Goal: Information Seeking & Learning: Check status

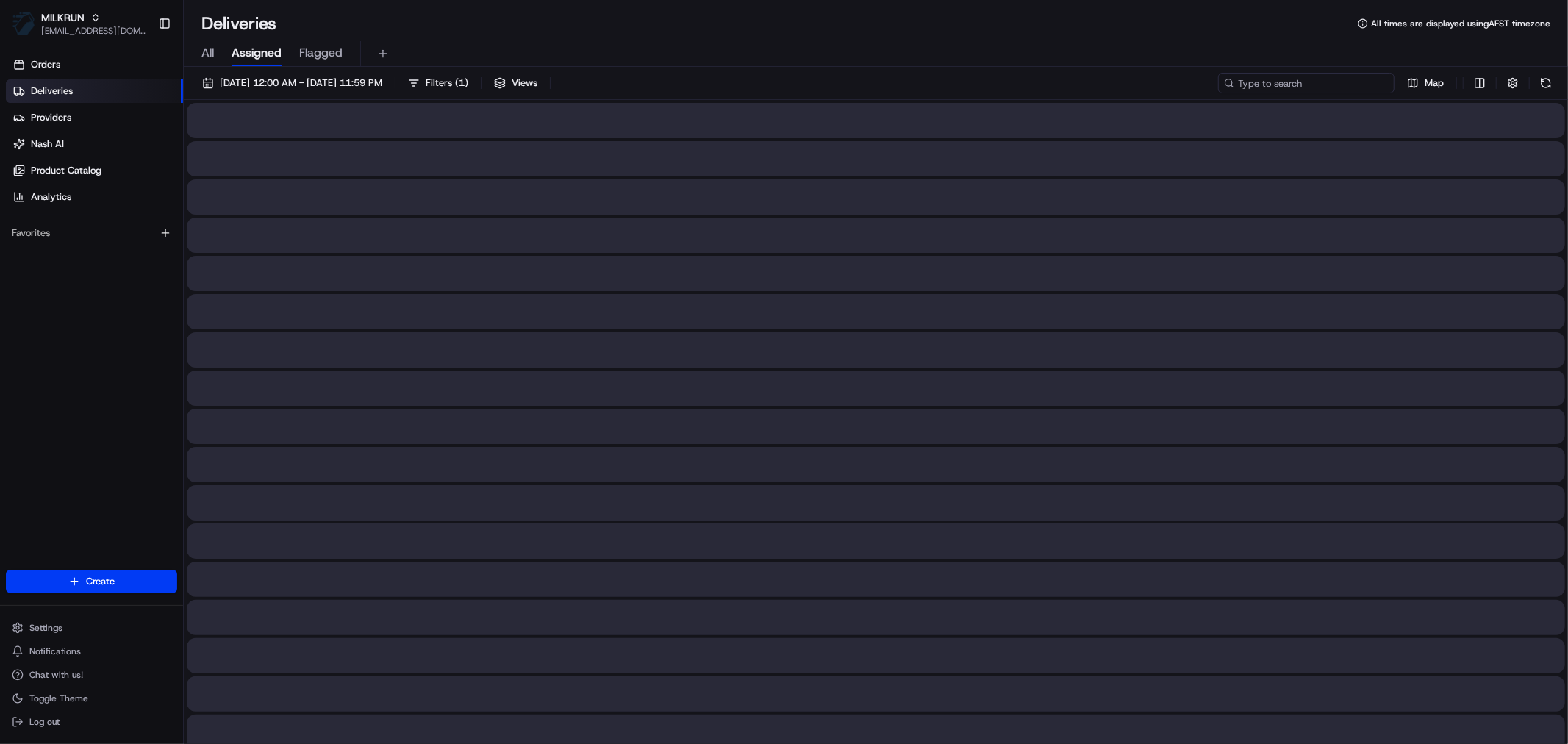
click at [1301, 82] on input at bounding box center [1306, 83] width 177 height 21
paste input "[PERSON_NAME]"
type input "[PERSON_NAME]"
click at [259, 82] on span "[DATE] 12:00 AM - [DATE] 11:59 PM" at bounding box center [301, 83] width 163 height 13
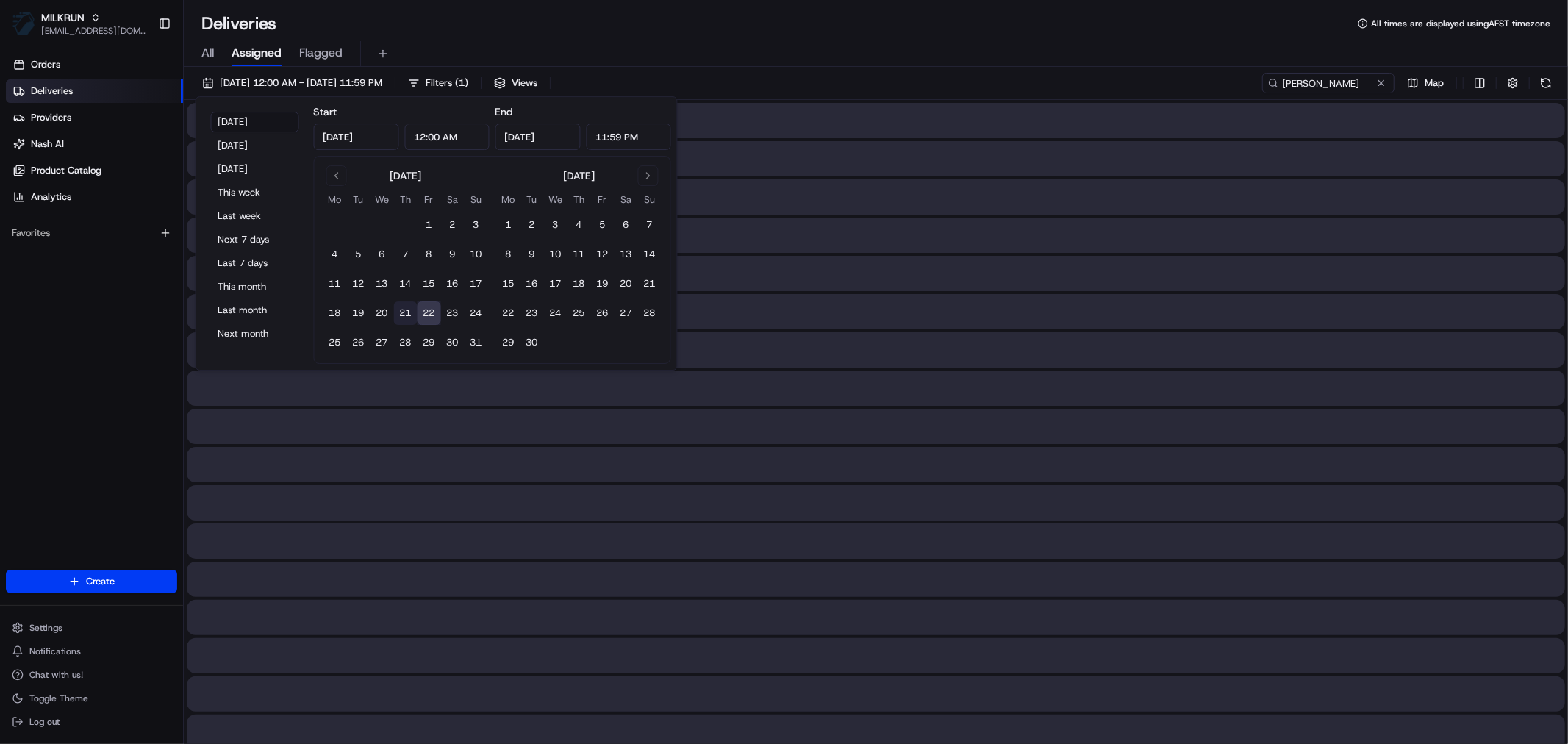
click at [402, 319] on button "21" at bounding box center [406, 313] width 24 height 24
type input "[DATE]"
click at [402, 319] on button "21" at bounding box center [406, 313] width 24 height 24
click at [1350, 84] on input "[PERSON_NAME]" at bounding box center [1306, 83] width 177 height 21
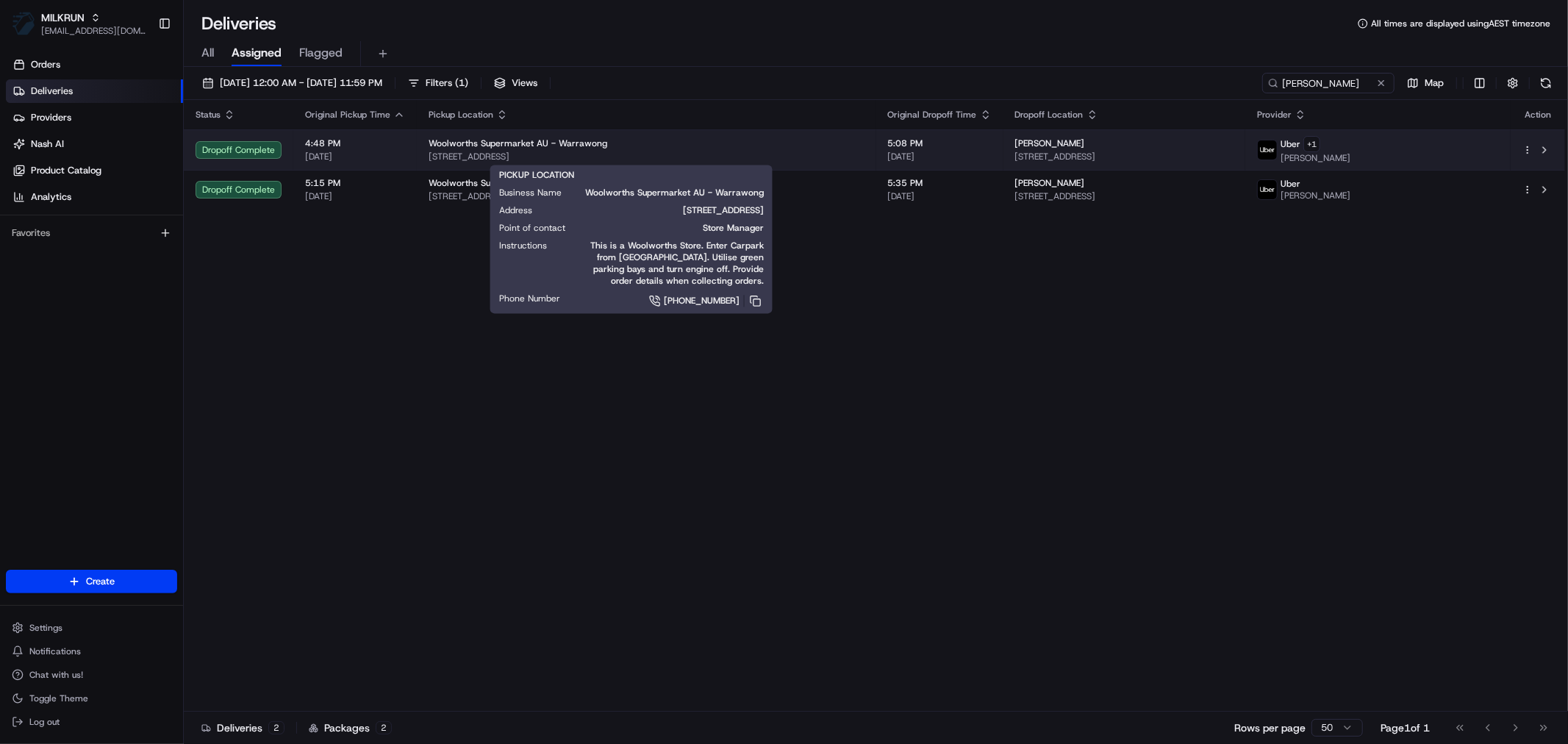
click at [737, 151] on span "[STREET_ADDRESS]" at bounding box center [646, 157] width 436 height 12
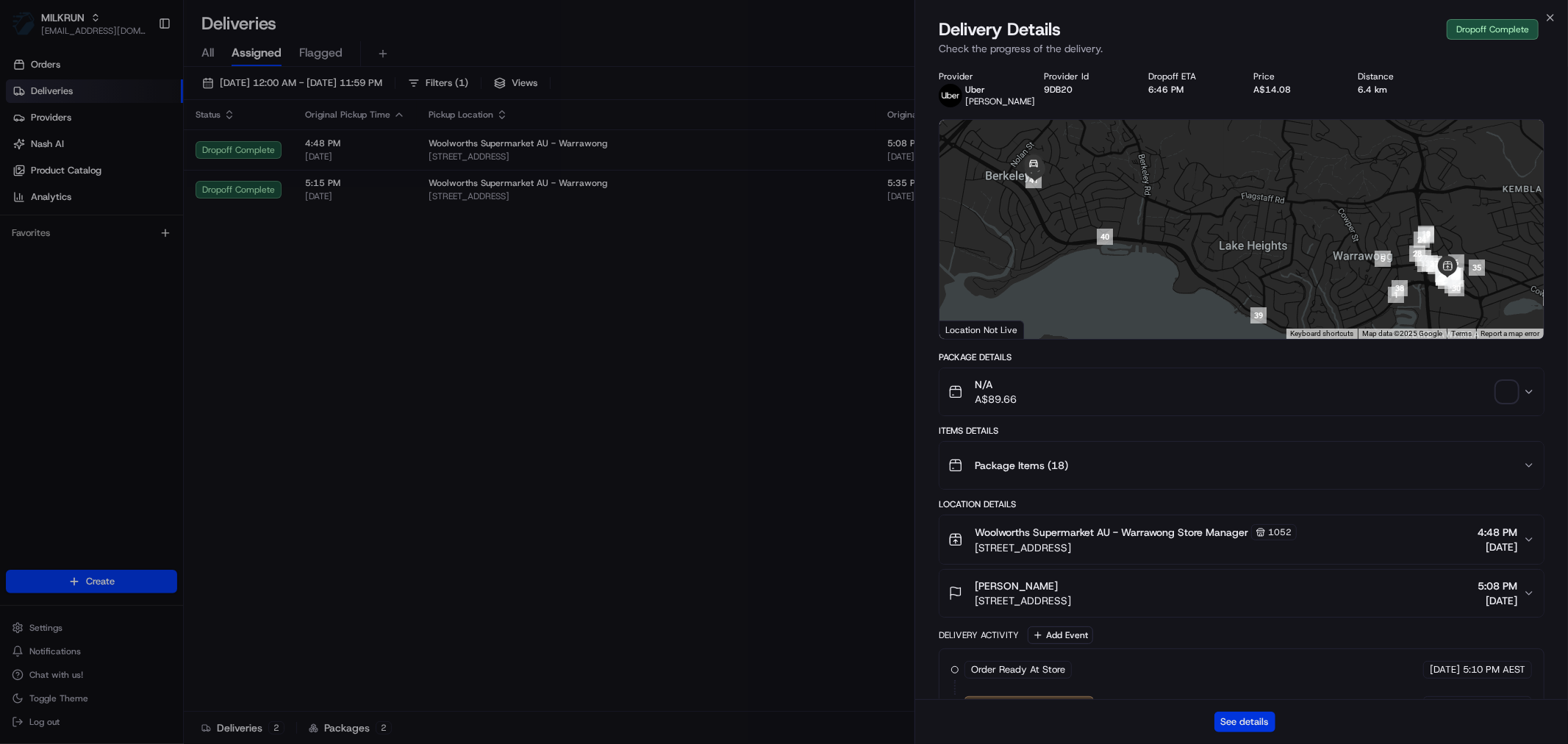
click at [1250, 711] on button "See details" at bounding box center [1244, 722] width 61 height 21
drag, startPoint x: 578, startPoint y: 453, endPoint x: 677, endPoint y: 275, distance: 203.7
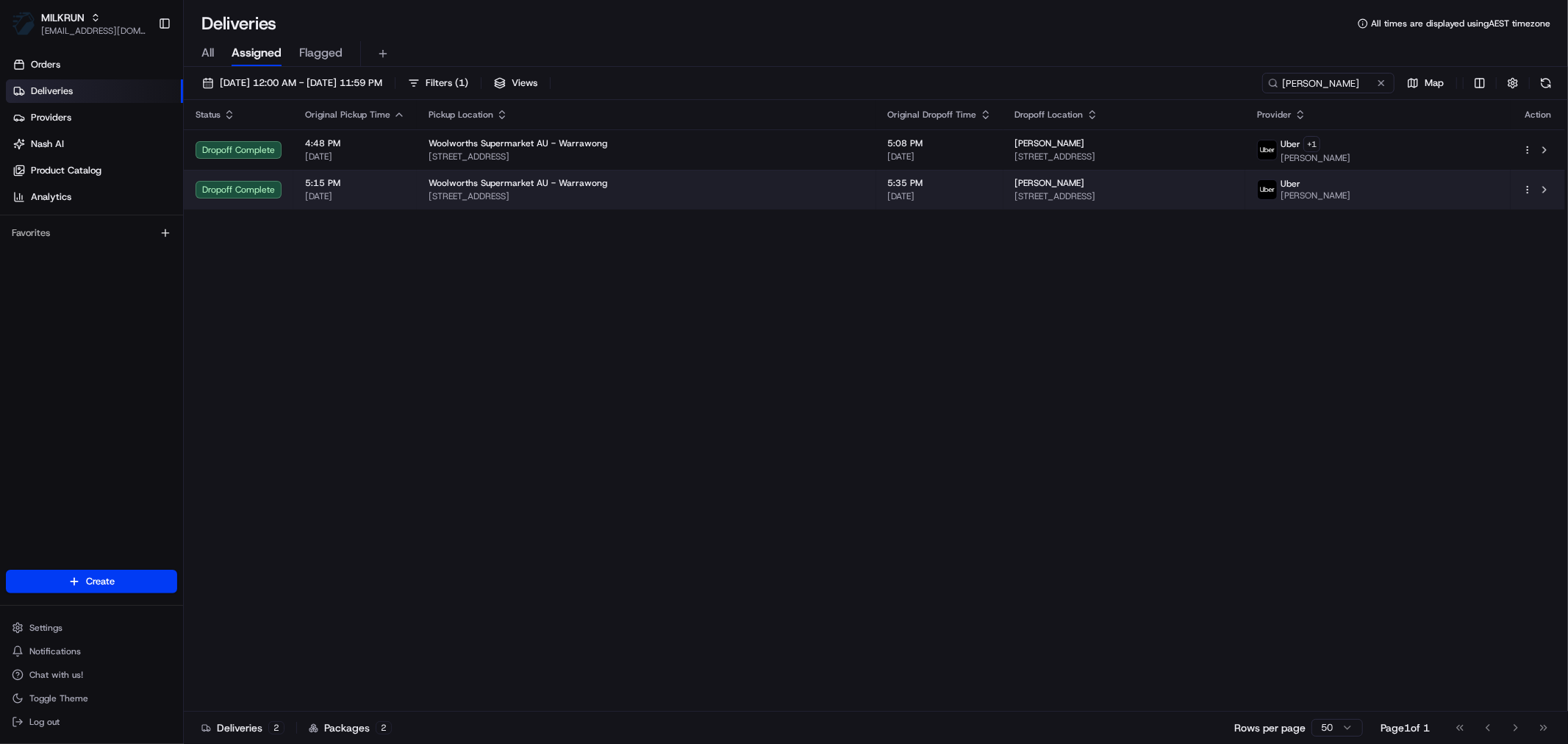
click at [750, 193] on span "[STREET_ADDRESS]" at bounding box center [646, 196] width 436 height 12
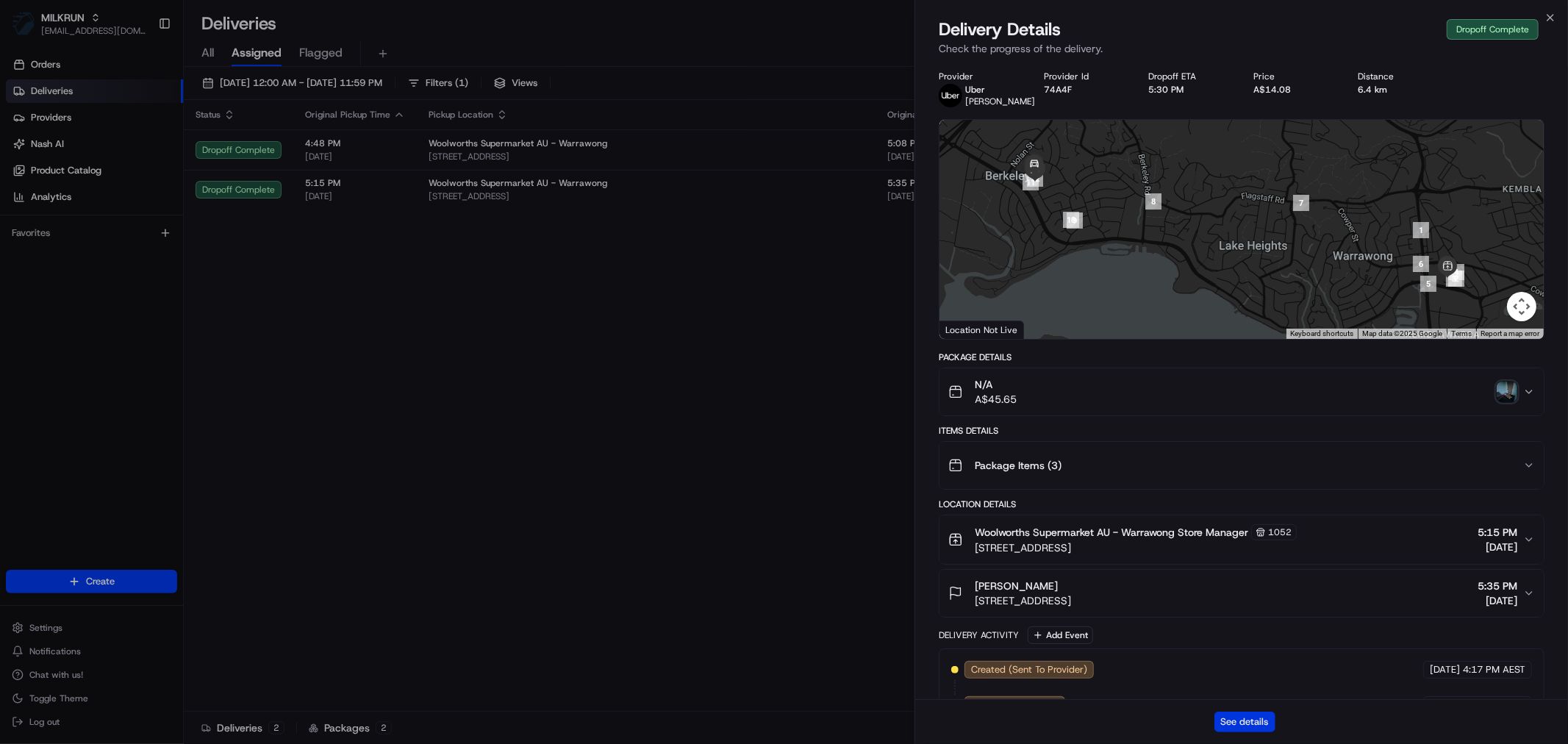
click at [1254, 725] on button "See details" at bounding box center [1244, 722] width 61 height 21
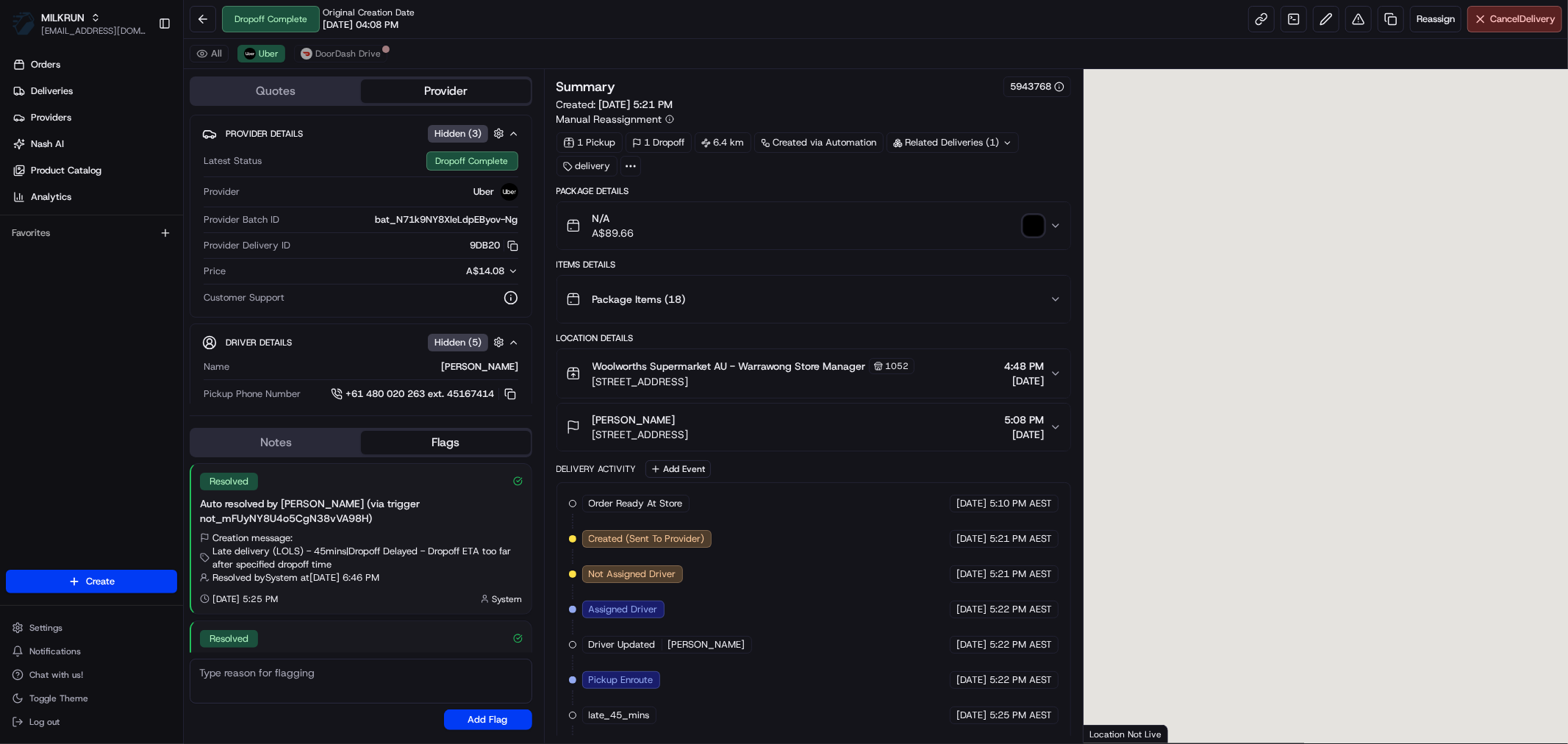
scroll to position [91, 0]
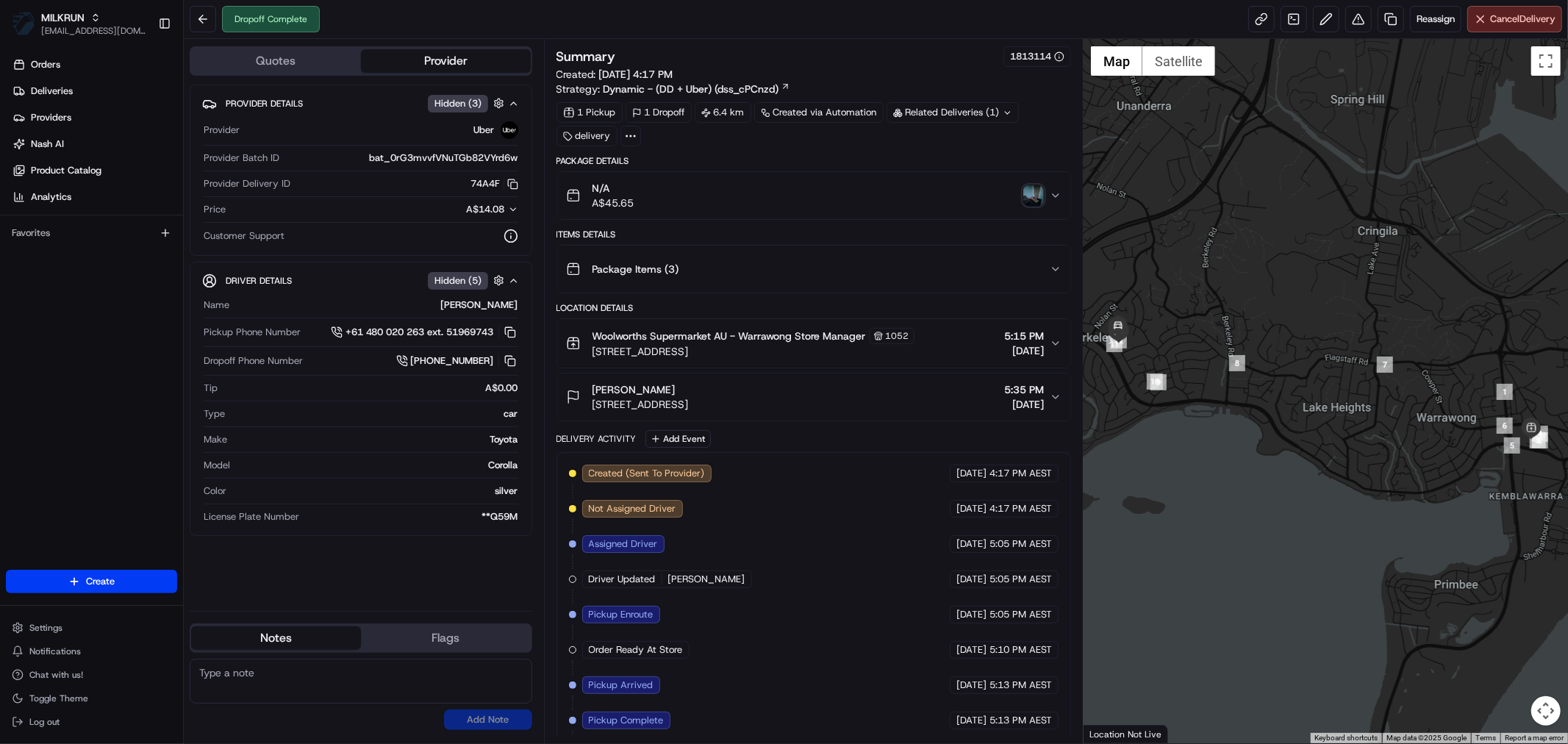
click at [1029, 192] on img "button" at bounding box center [1033, 195] width 21 height 21
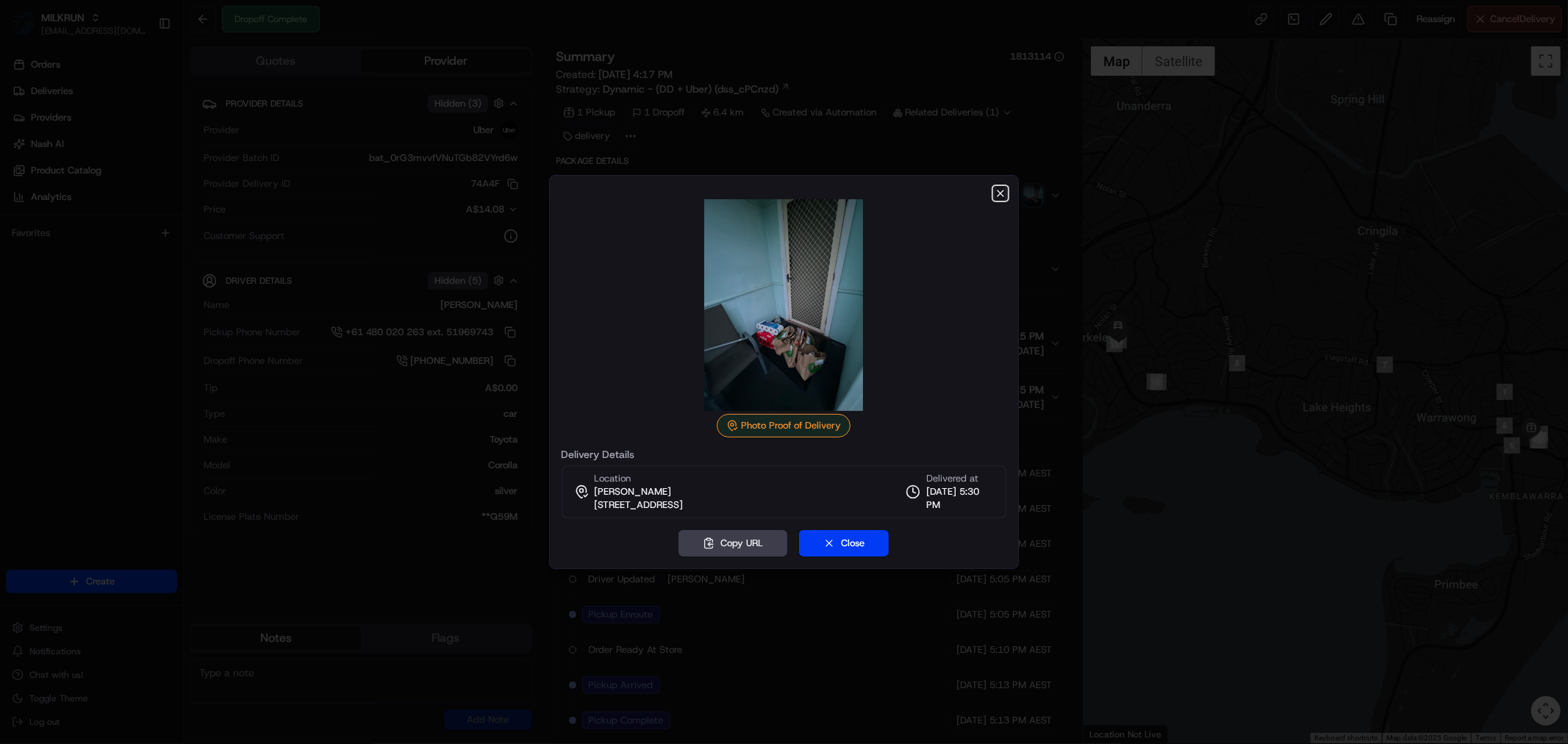
click at [998, 192] on icon "button" at bounding box center [1000, 193] width 6 height 6
